Goal: Navigation & Orientation: Find specific page/section

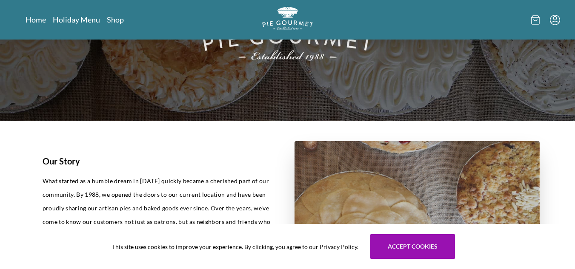
scroll to position [124, 0]
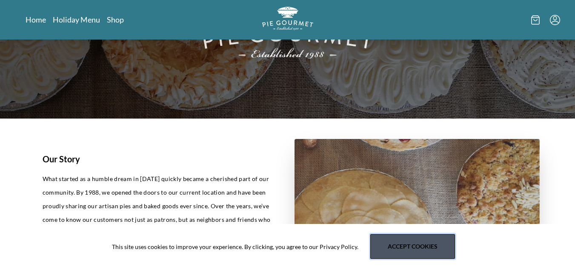
click at [433, 244] on button "Accept cookies" at bounding box center [412, 247] width 85 height 25
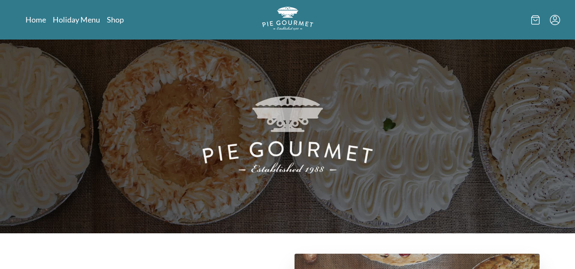
scroll to position [0, 0]
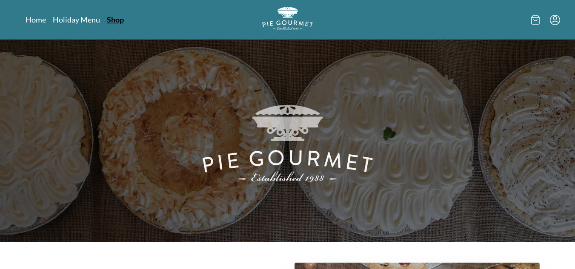
click at [116, 21] on link "Shop" at bounding box center [115, 19] width 17 height 10
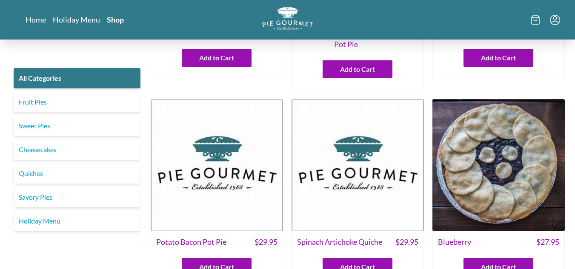
scroll to position [149, 0]
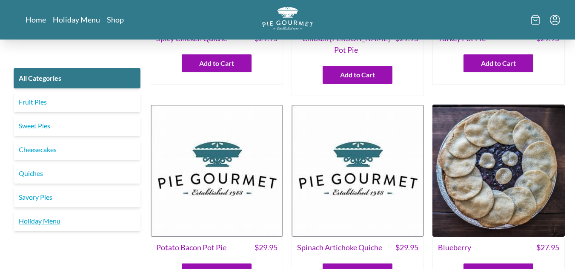
click at [51, 221] on link "Holiday Menu" at bounding box center [77, 221] width 127 height 20
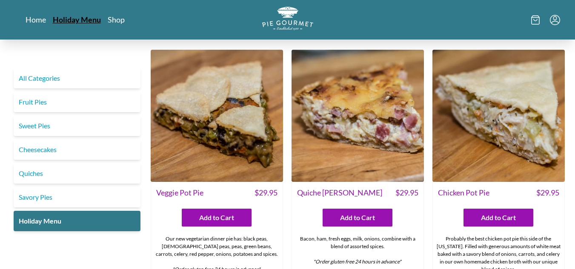
click at [87, 19] on link "Holiday Menu" at bounding box center [77, 19] width 48 height 10
